Goal: Transaction & Acquisition: Purchase product/service

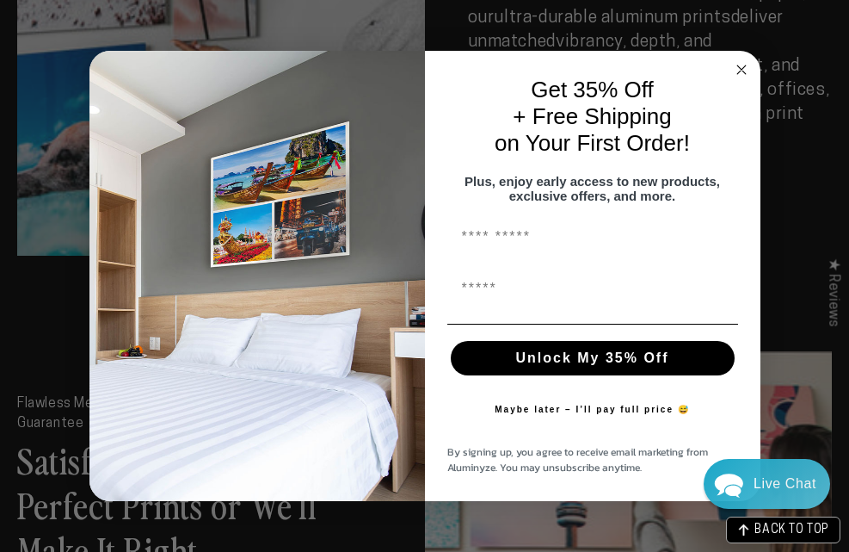
scroll to position [2065, 0]
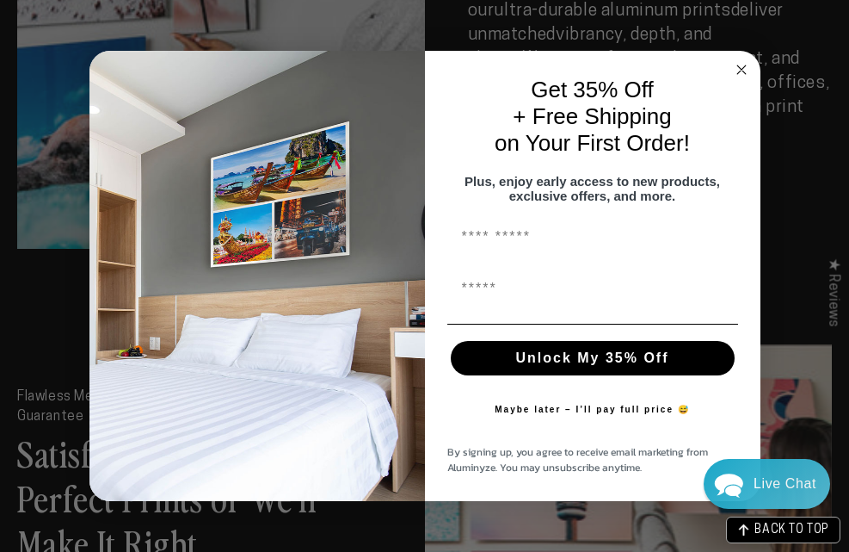
click at [327, 59] on circle "Close dialog" at bounding box center [741, 69] width 20 height 20
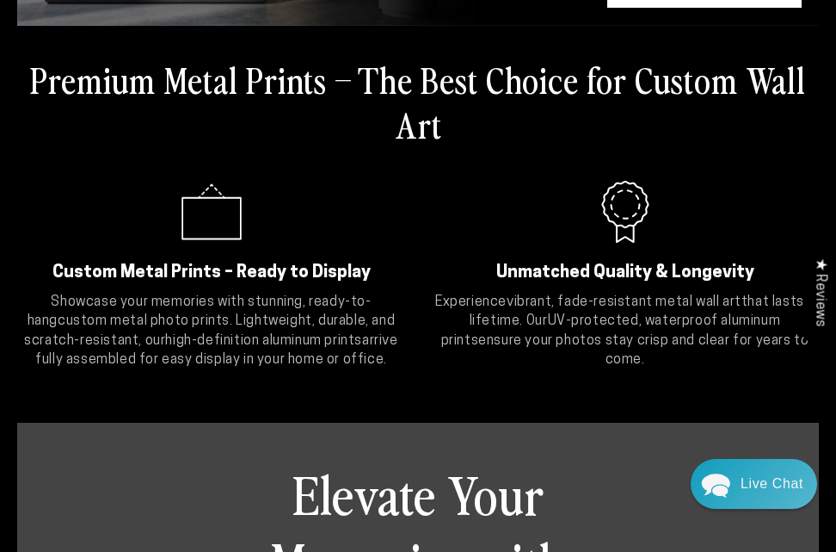
scroll to position [298, 0]
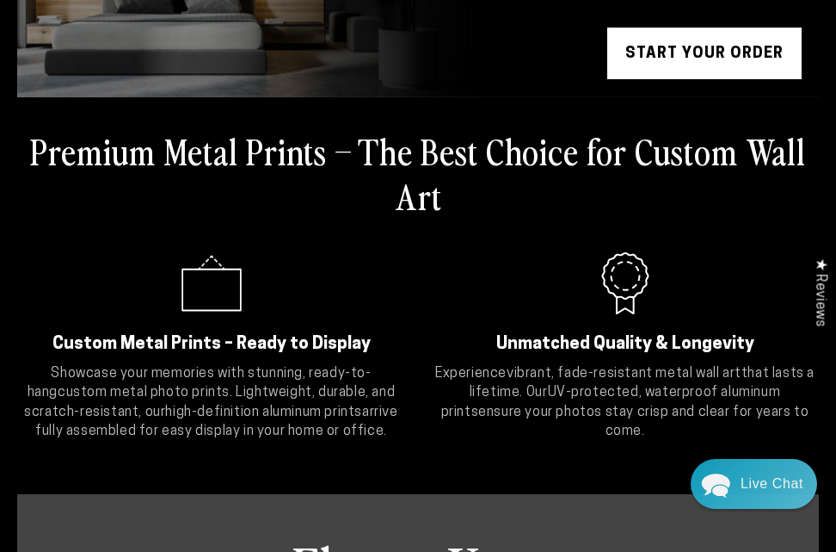
click at [327, 41] on link "START YOUR Order" at bounding box center [705, 54] width 194 height 52
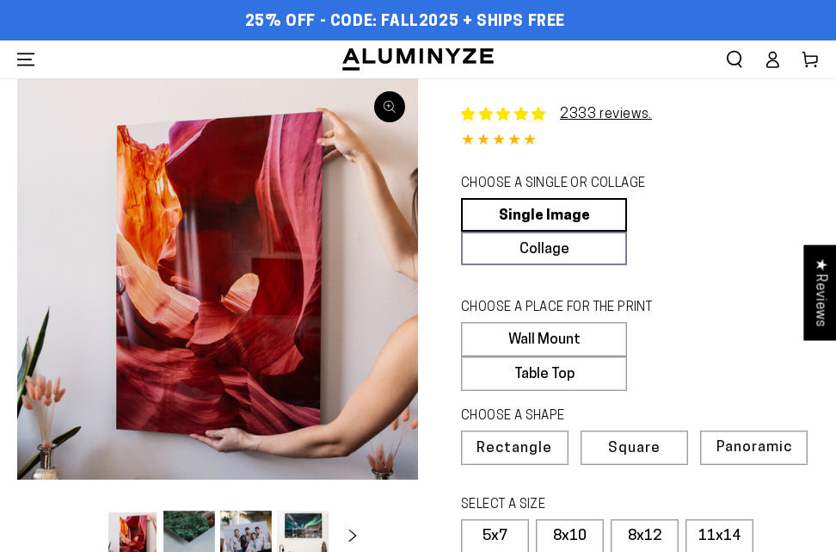
select select "**********"
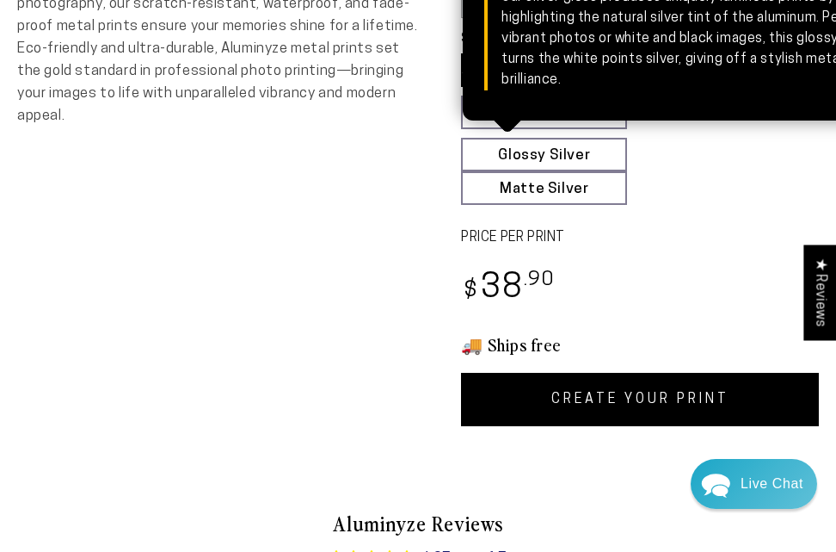
scroll to position [688, 0]
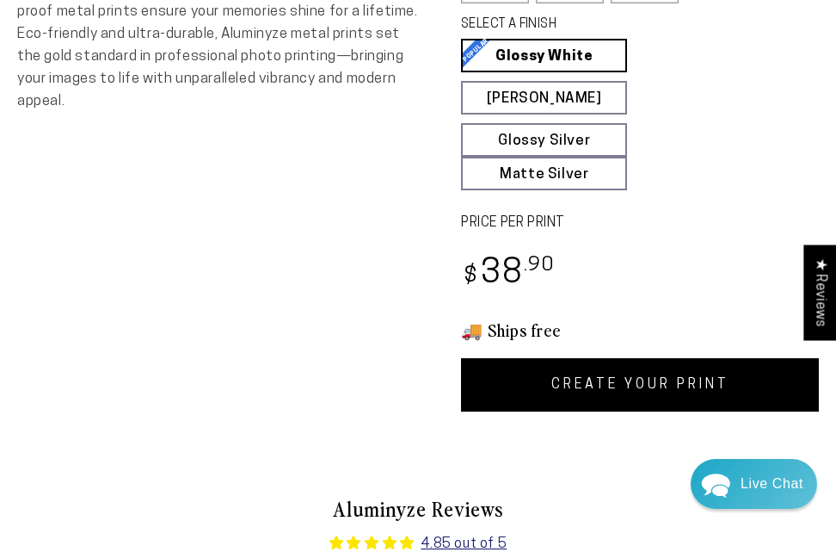
click at [565, 365] on link "CREATE YOUR PRINT" at bounding box center [640, 384] width 358 height 53
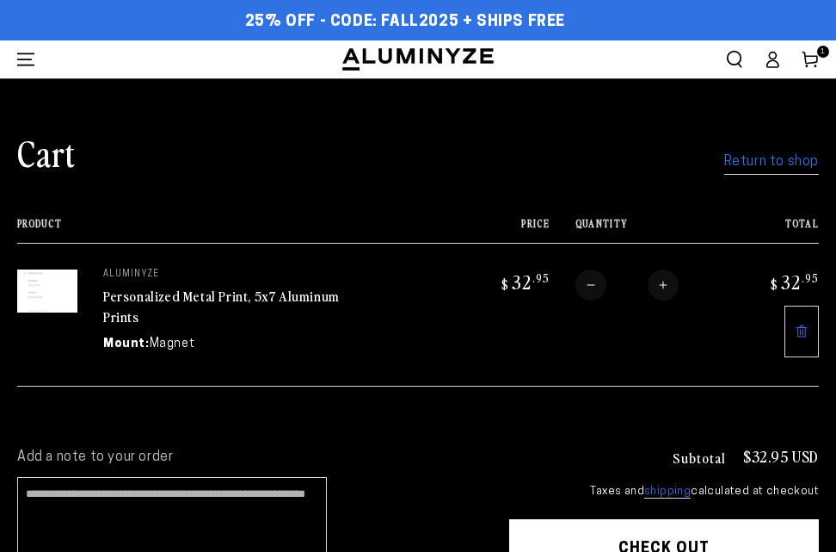
click at [668, 287] on button "Increase quantity for Personalized Metal Print, 5x7 Aluminum Prints" at bounding box center [663, 284] width 31 height 31
type input "*"
click at [669, 287] on form "Product Price Total Quantity Total aluminyze Personalized Metal Print, 5x7 Alum…" at bounding box center [418, 303] width 802 height 170
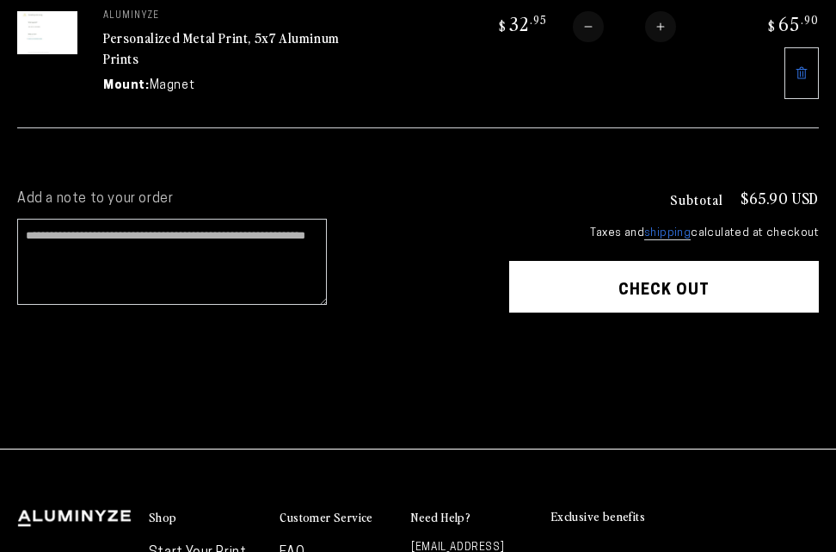
click at [676, 274] on button "Check out" at bounding box center [664, 287] width 310 height 52
